Goal: Task Accomplishment & Management: Use online tool/utility

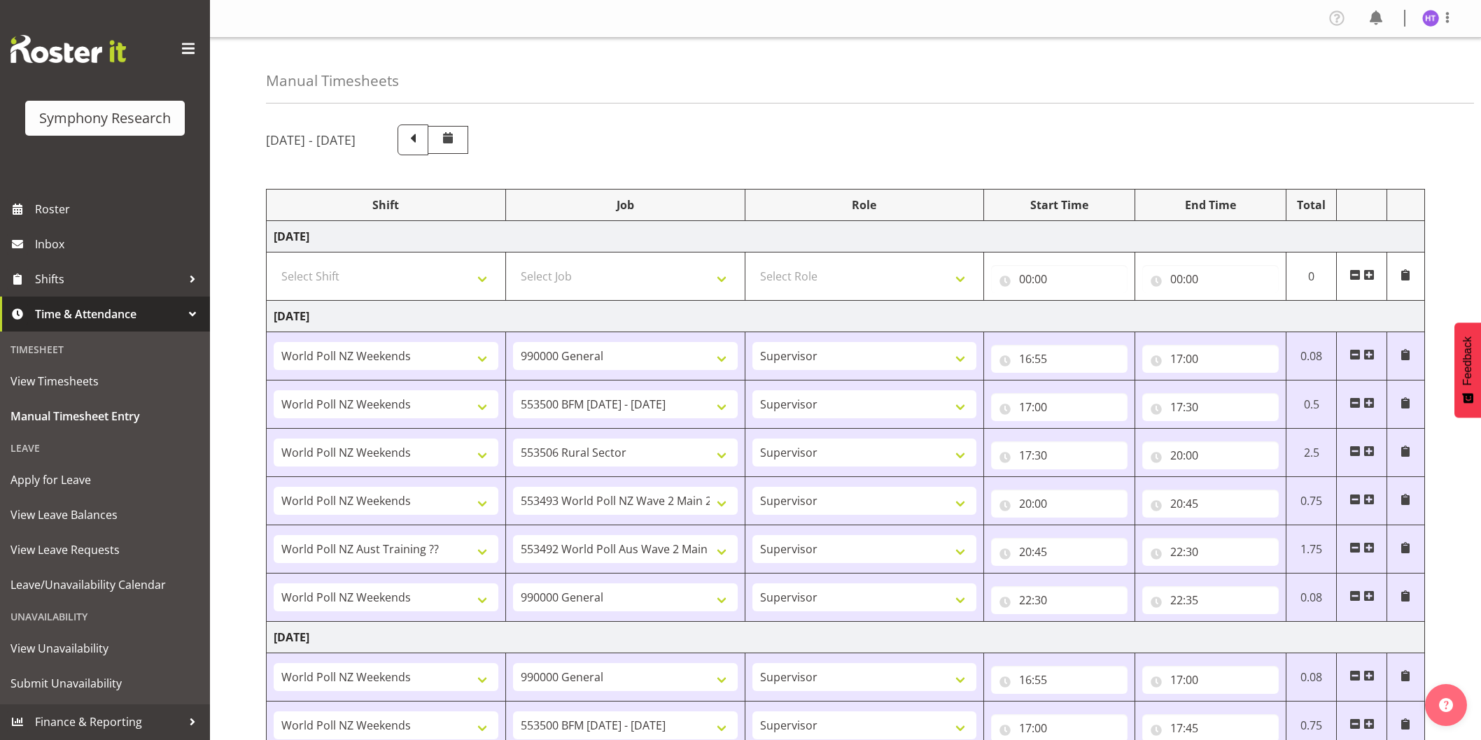
select select "41319"
select select "743"
select select "45"
select select "41319"
select select "10242"
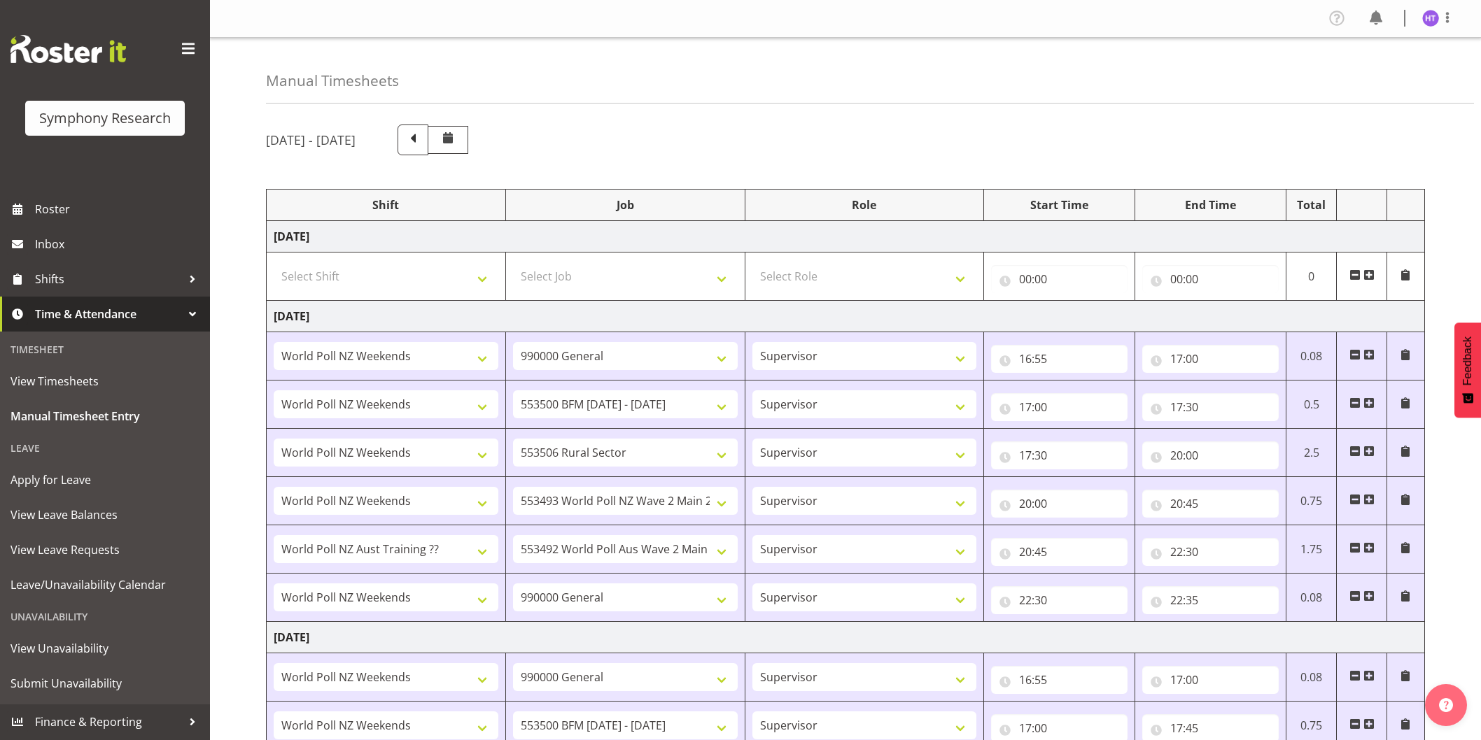
select select "45"
select select "41319"
select select "10587"
select select "45"
select select "41319"
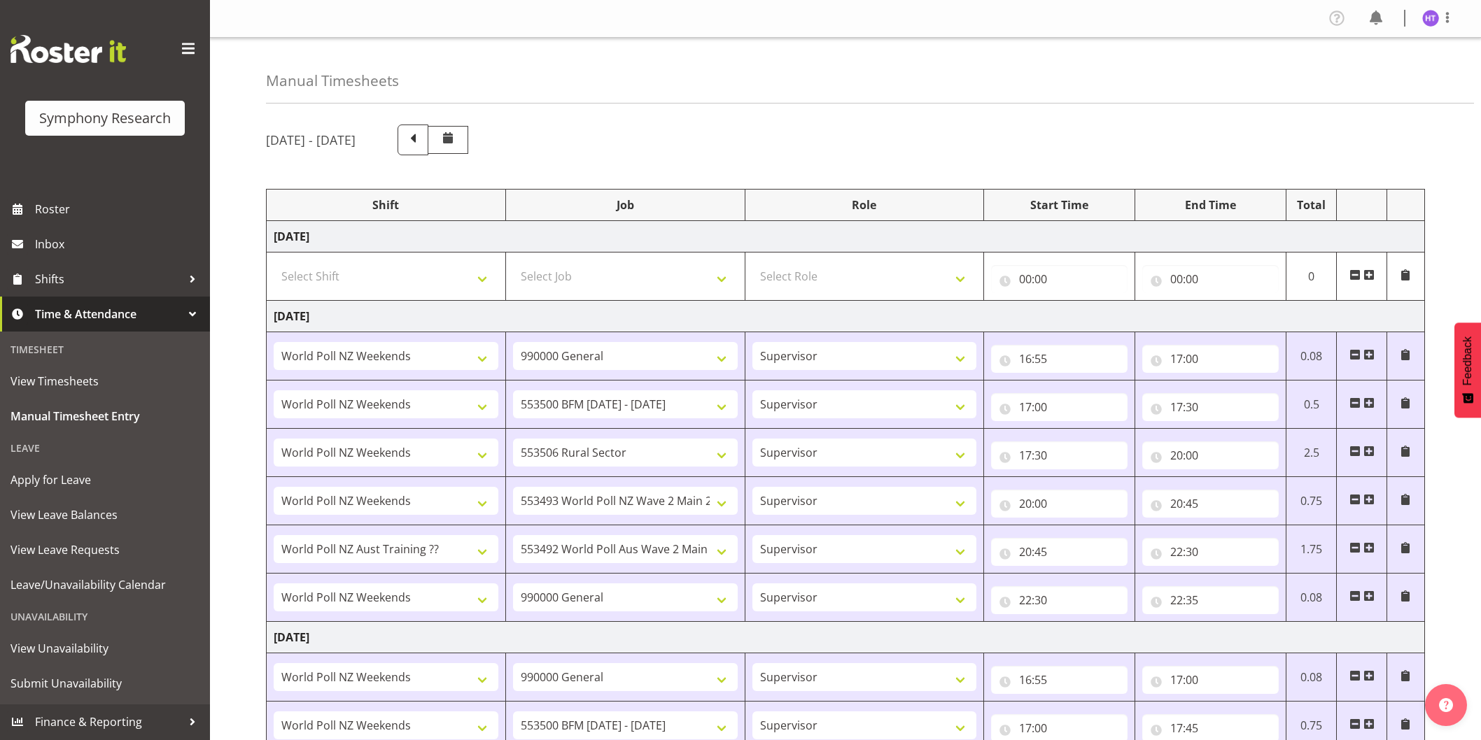
select select "10527"
select select "45"
select select "41604"
select select "10499"
select select "45"
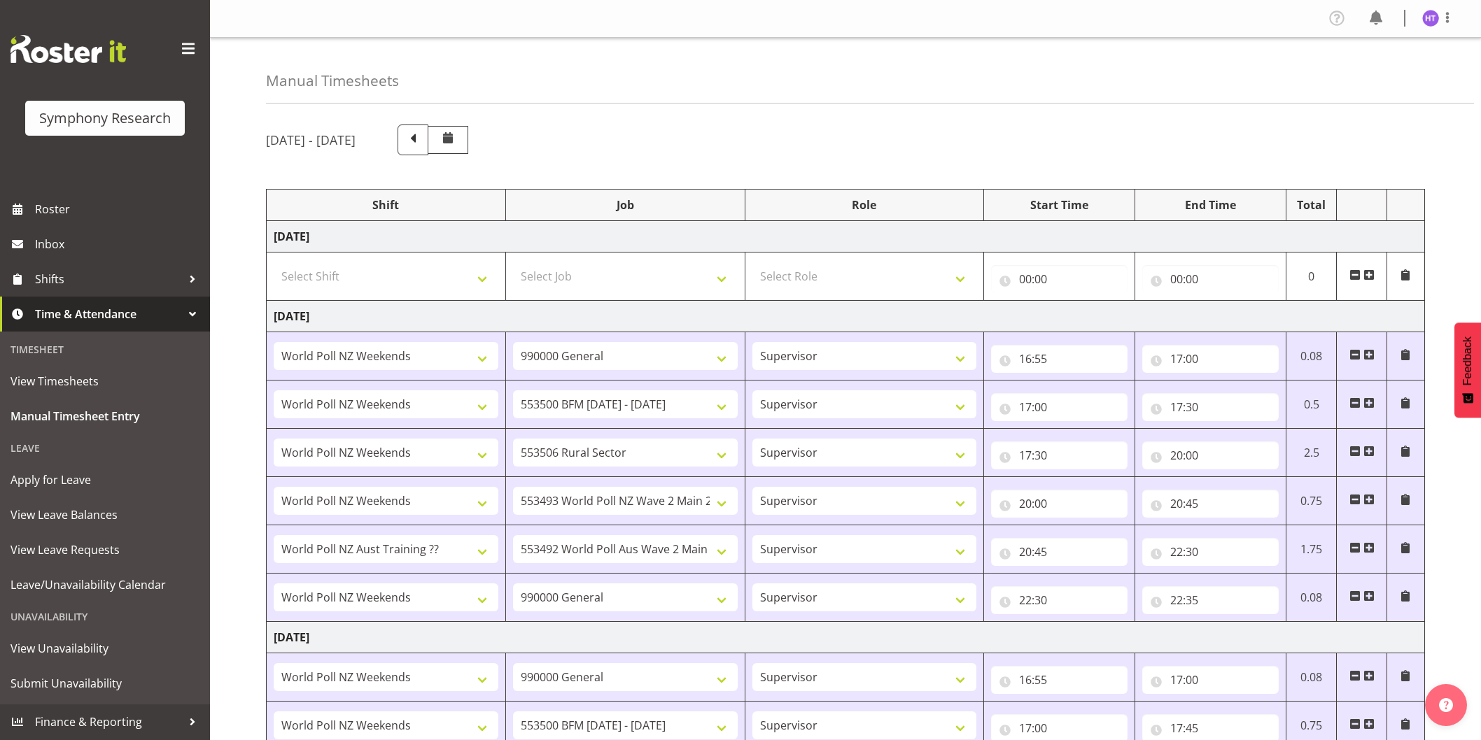
select select "41319"
select select "743"
select select "45"
select select "41319"
select select "743"
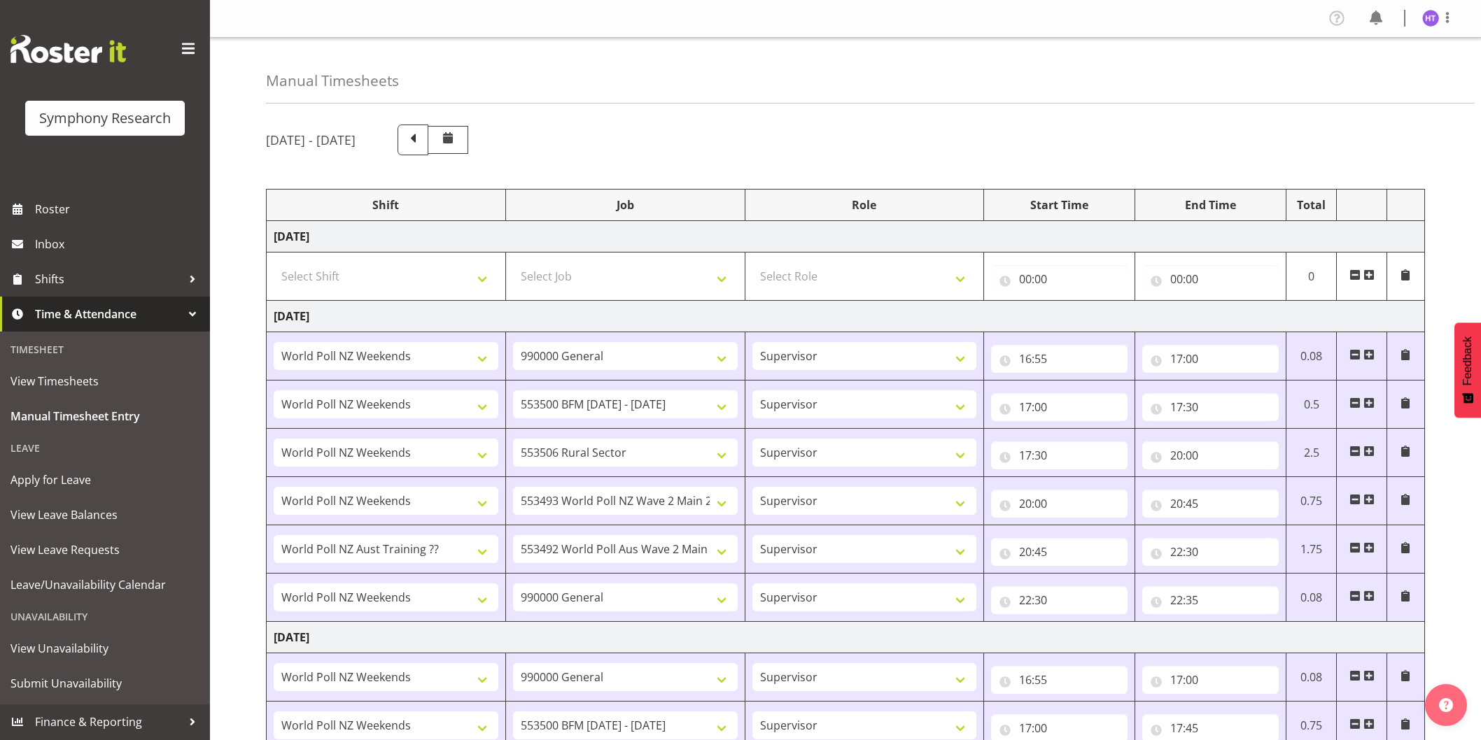
select select "45"
select select "41319"
select select "10242"
select select "45"
select select "41319"
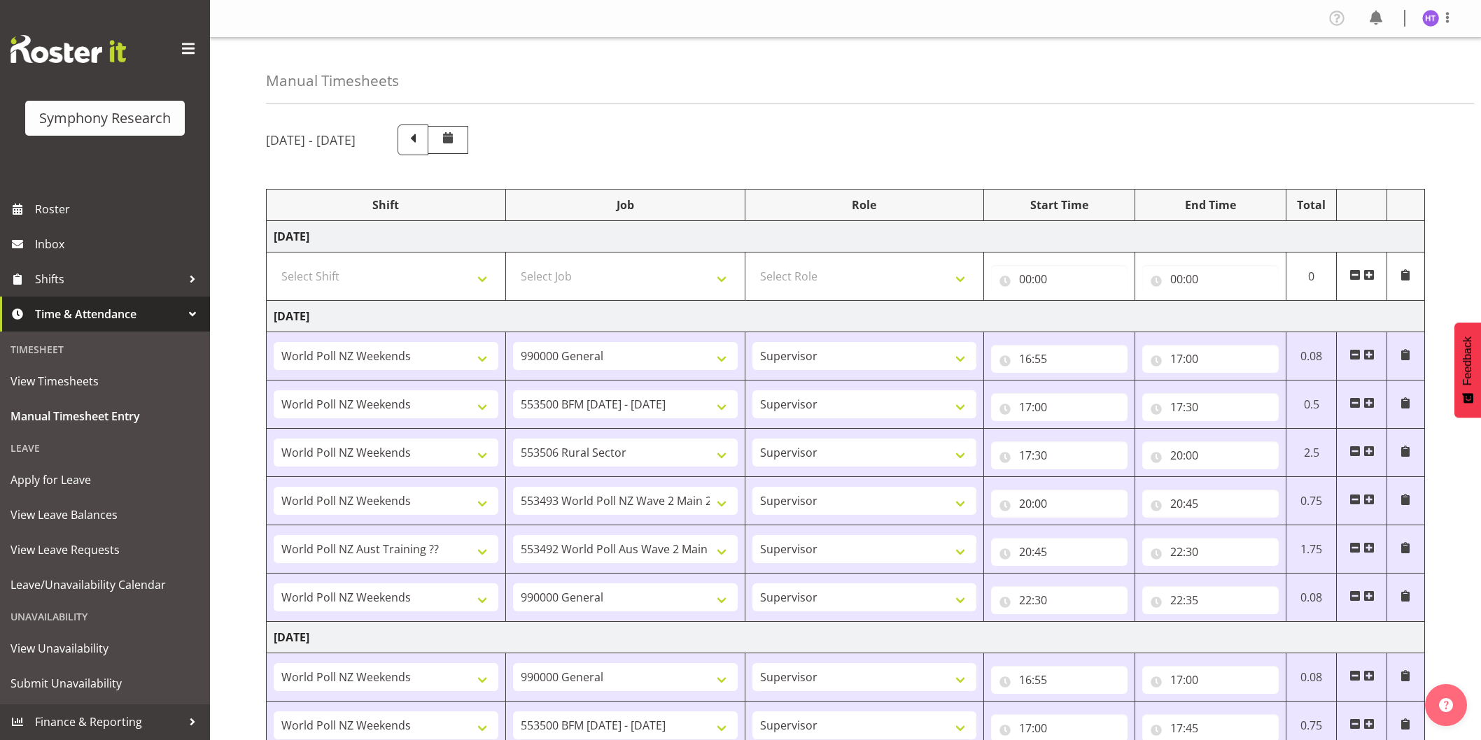
select select "10587"
select select "45"
select select "41319"
select select "10527"
select select "45"
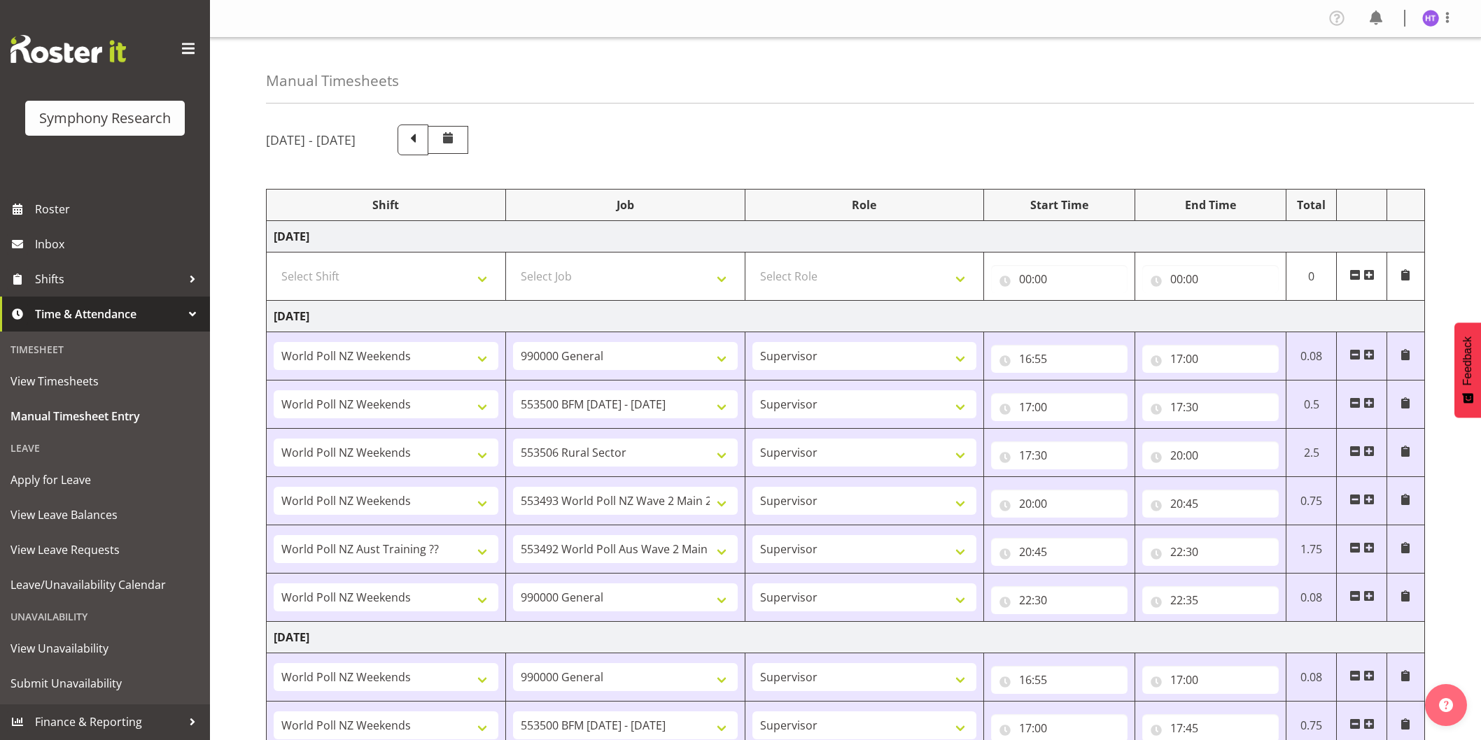
select select "41604"
select select "10499"
select select "45"
select select "41319"
select select "743"
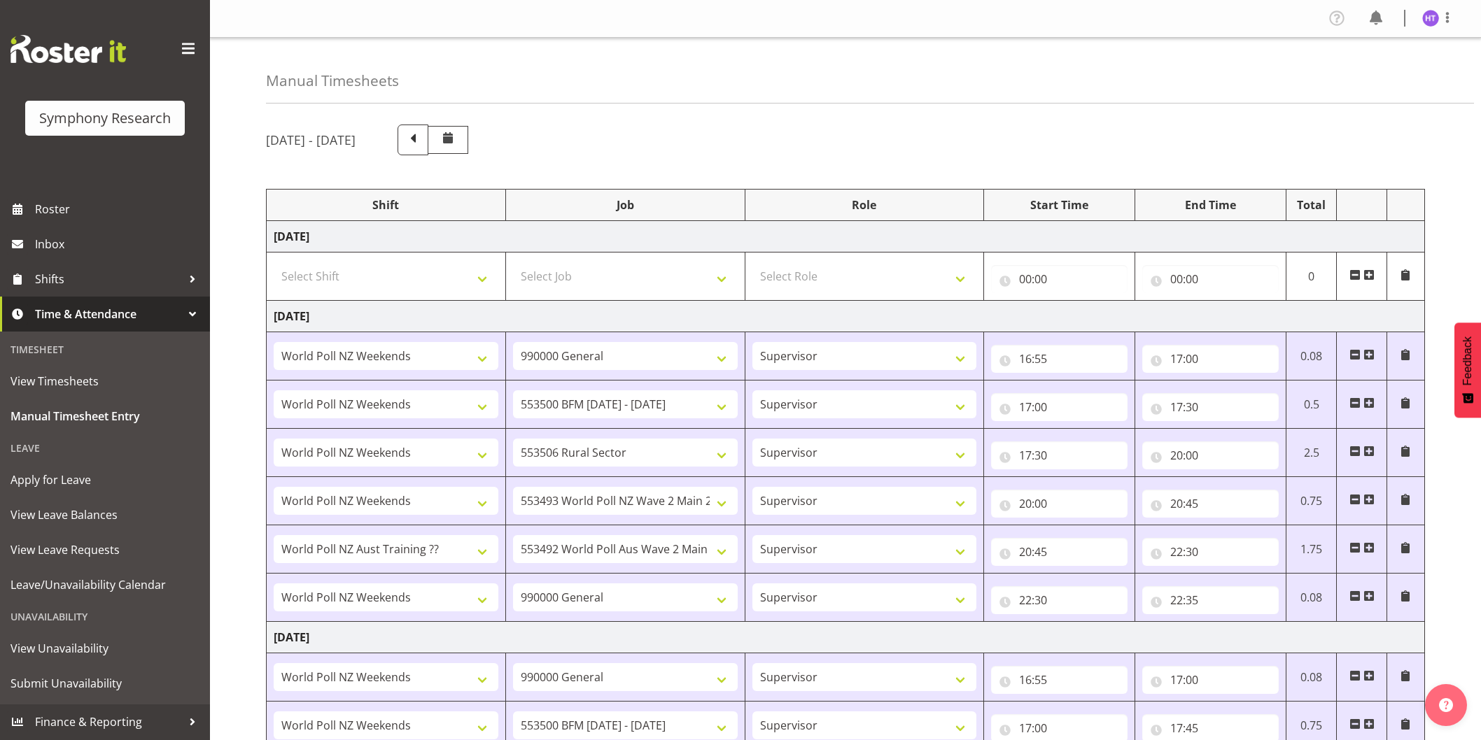
select select "45"
select select "11547"
select select "10242"
select select "45"
select select "11547"
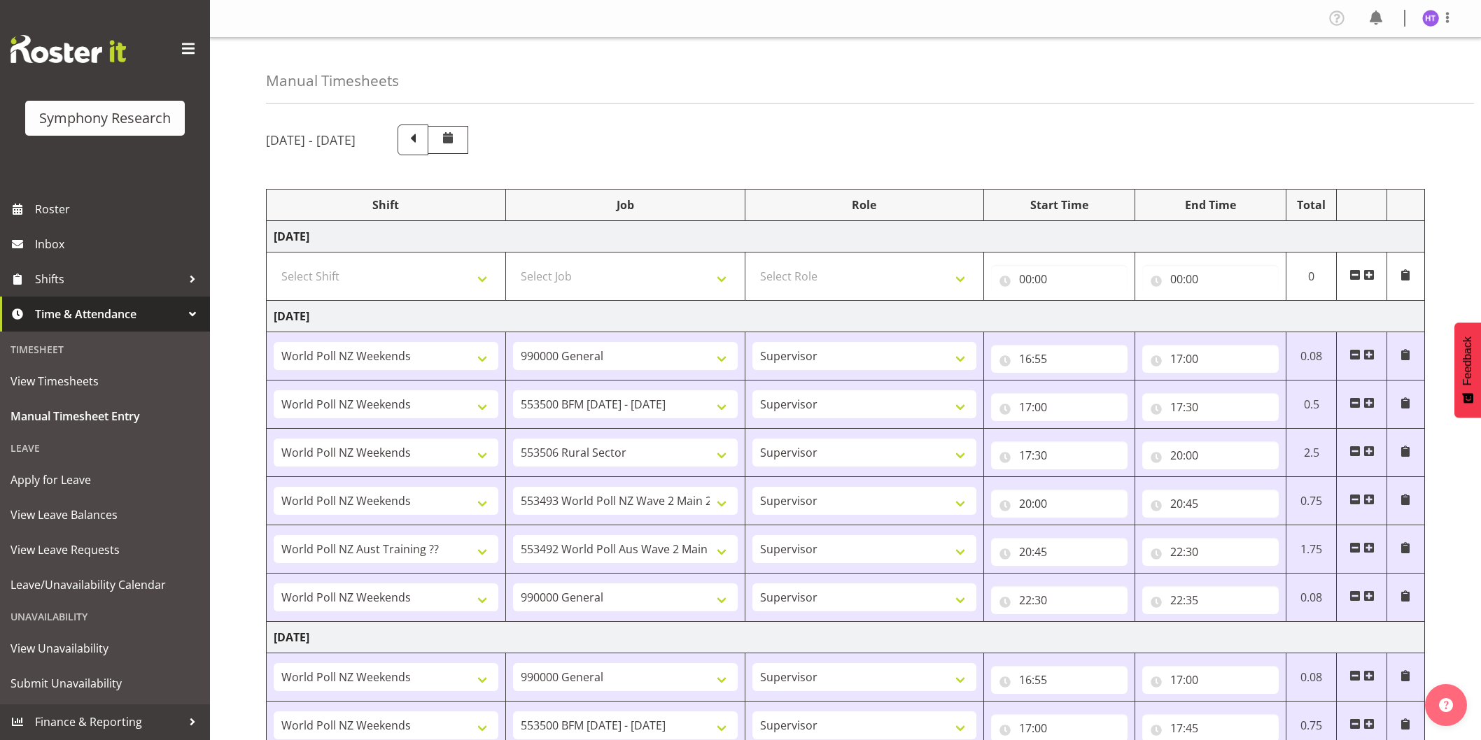
select select "10527"
select select "45"
select select "57511"
select select "10242"
select select "45"
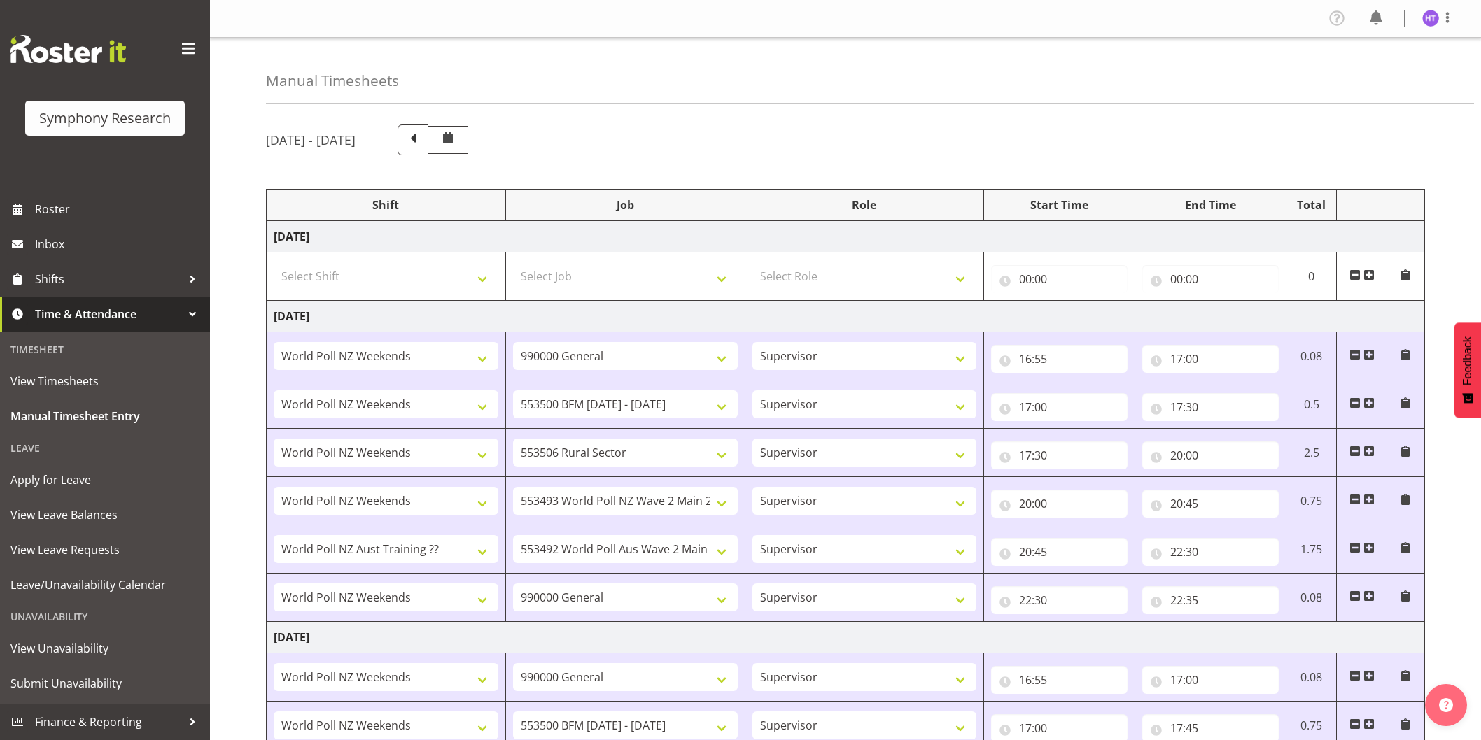
select select "81299"
select select "10499"
select select "45"
select select "11547"
select select "10587"
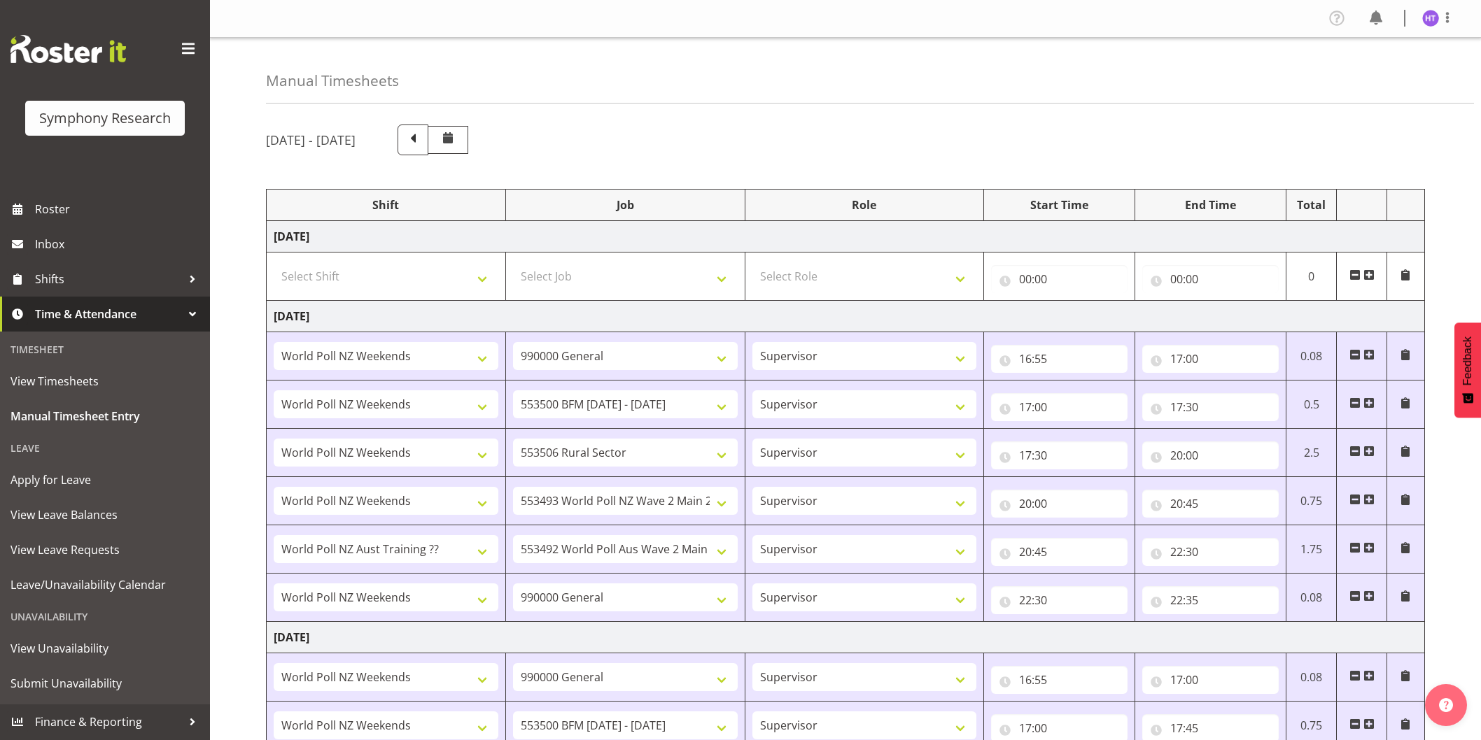
select select "45"
select select "11547"
select select "743"
select select "45"
select select "11547"
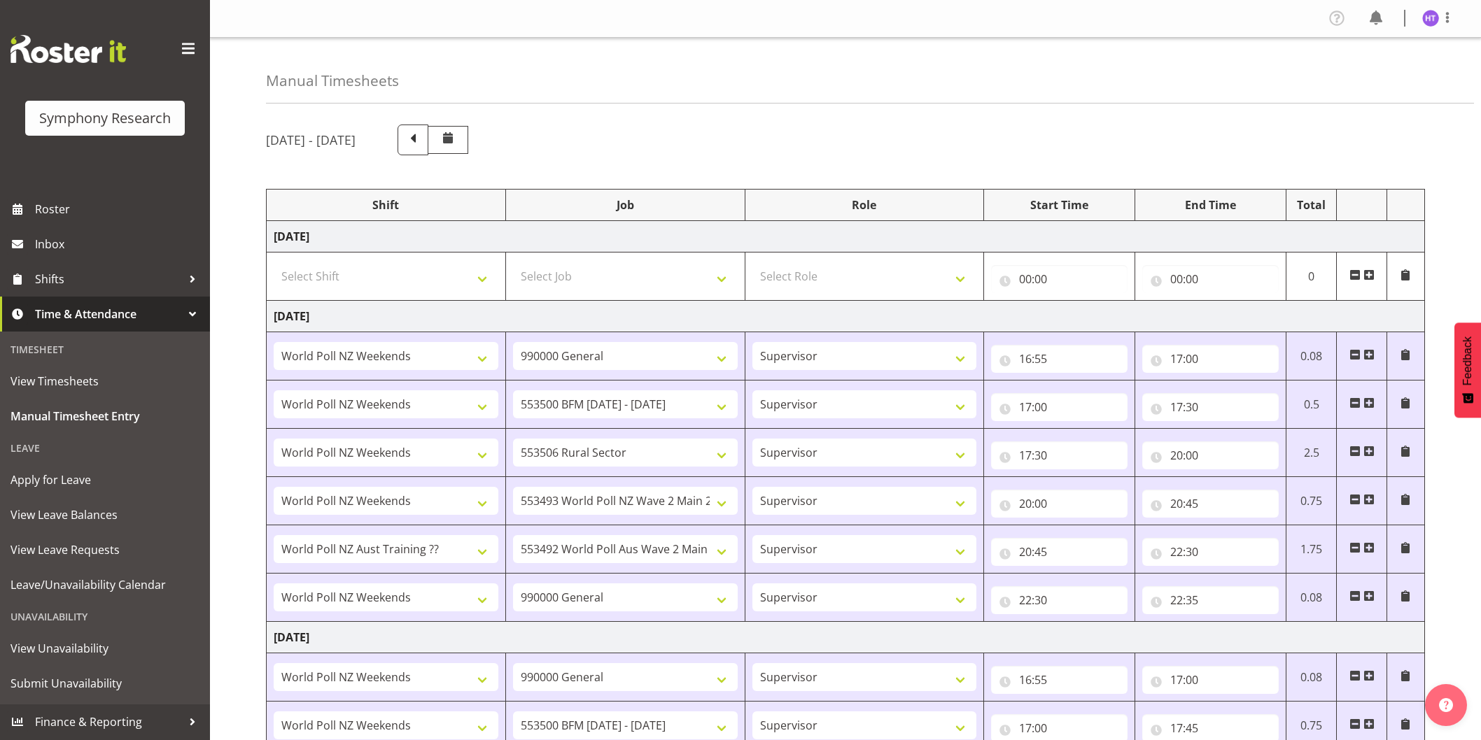
select select "10575"
select select "45"
select select "11547"
select select "10242"
select select "45"
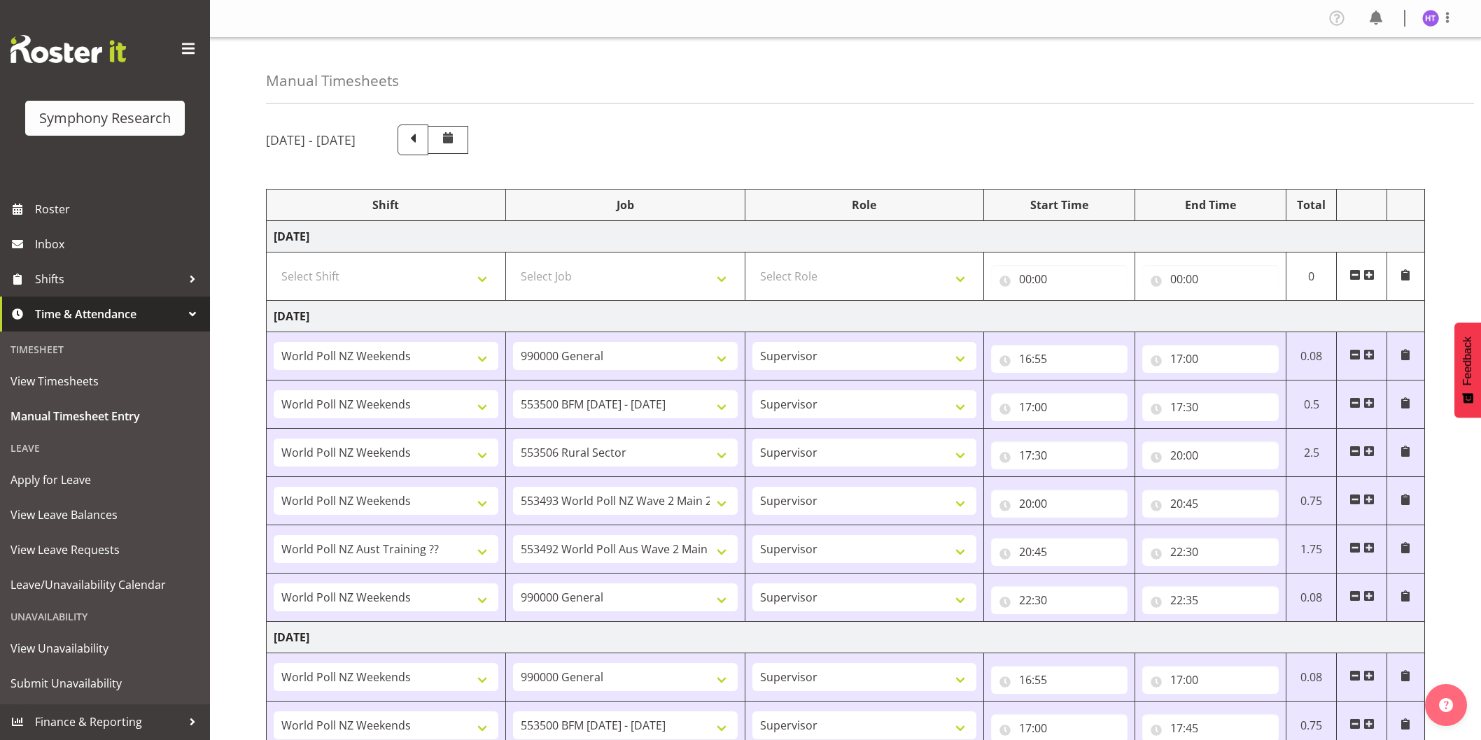
select select "11547"
select select "10587"
select select "45"
select select "11547"
select select "10499"
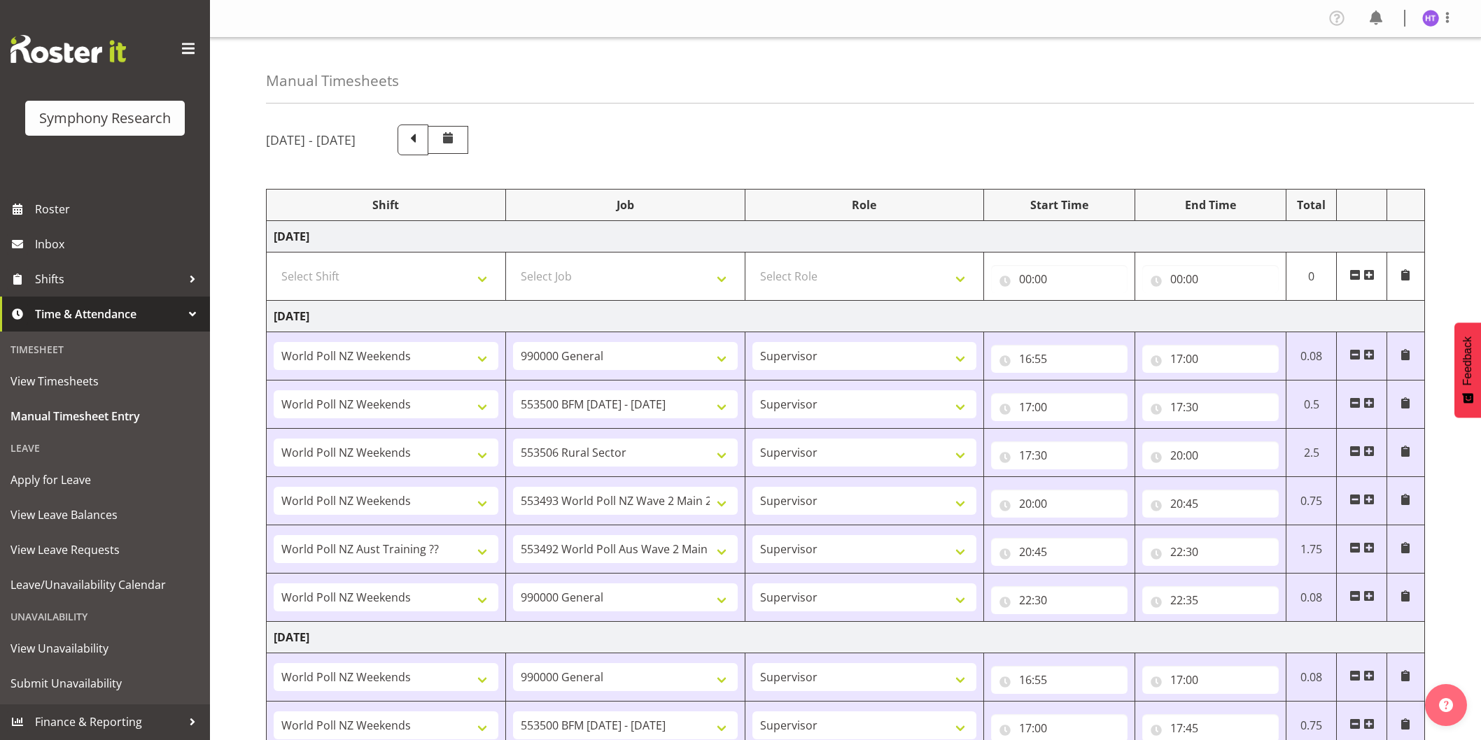
select select "45"
select select "11547"
select select "743"
select select "45"
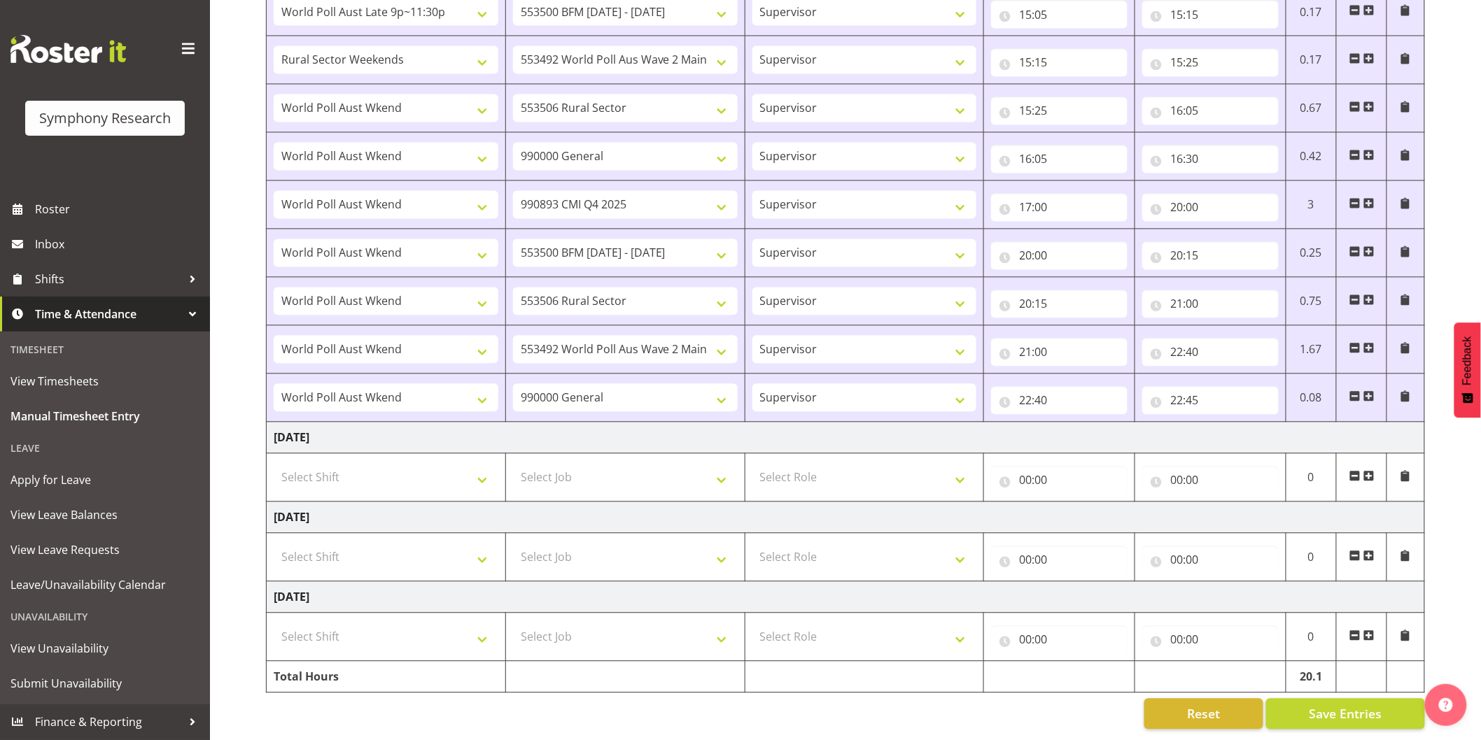
scroll to position [1088, 0]
